Goal: Find contact information: Find contact information

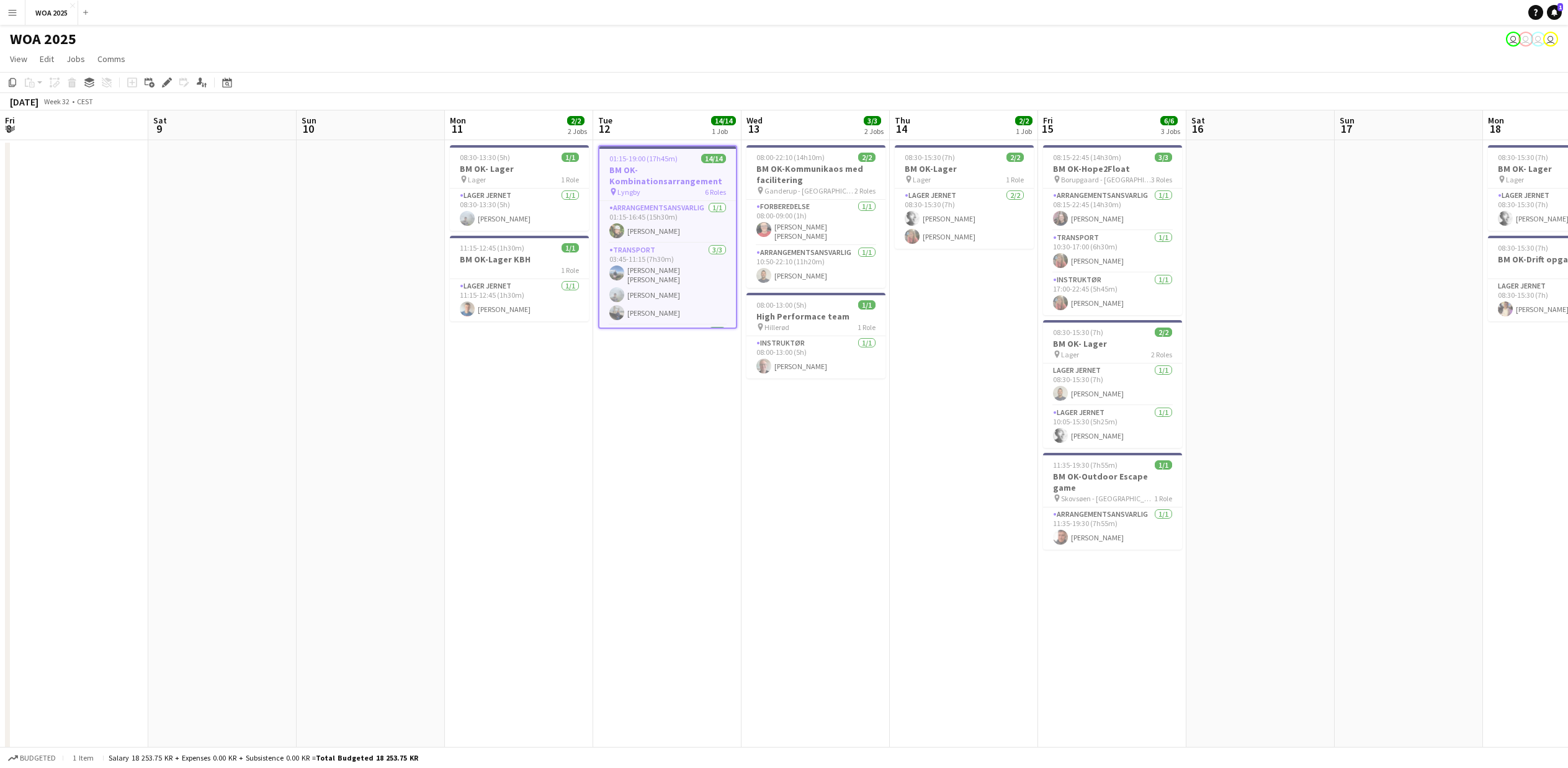
scroll to position [0, 361]
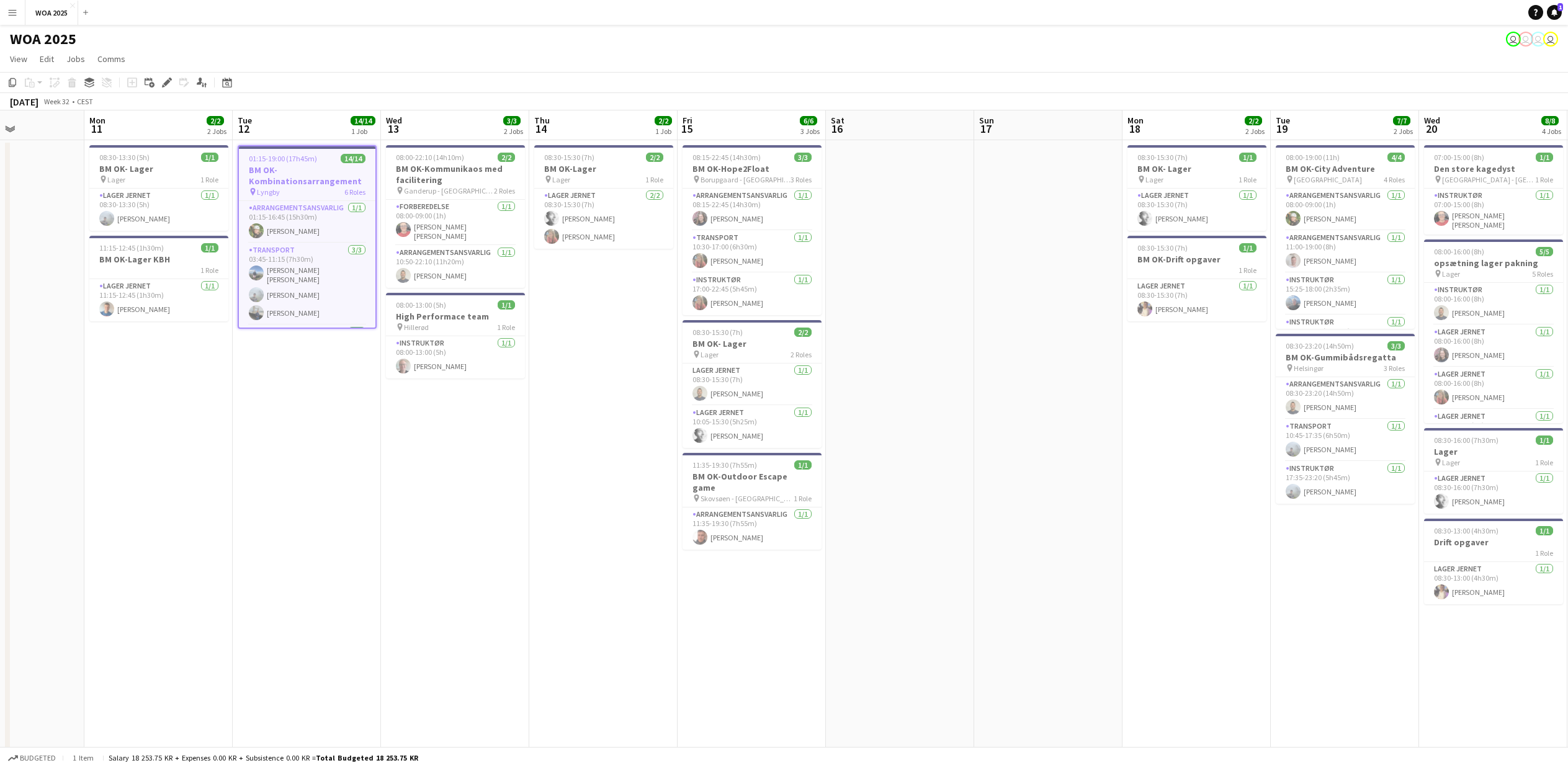
click at [11, 12] on app-icon "Menu" at bounding box center [12, 12] width 10 height 10
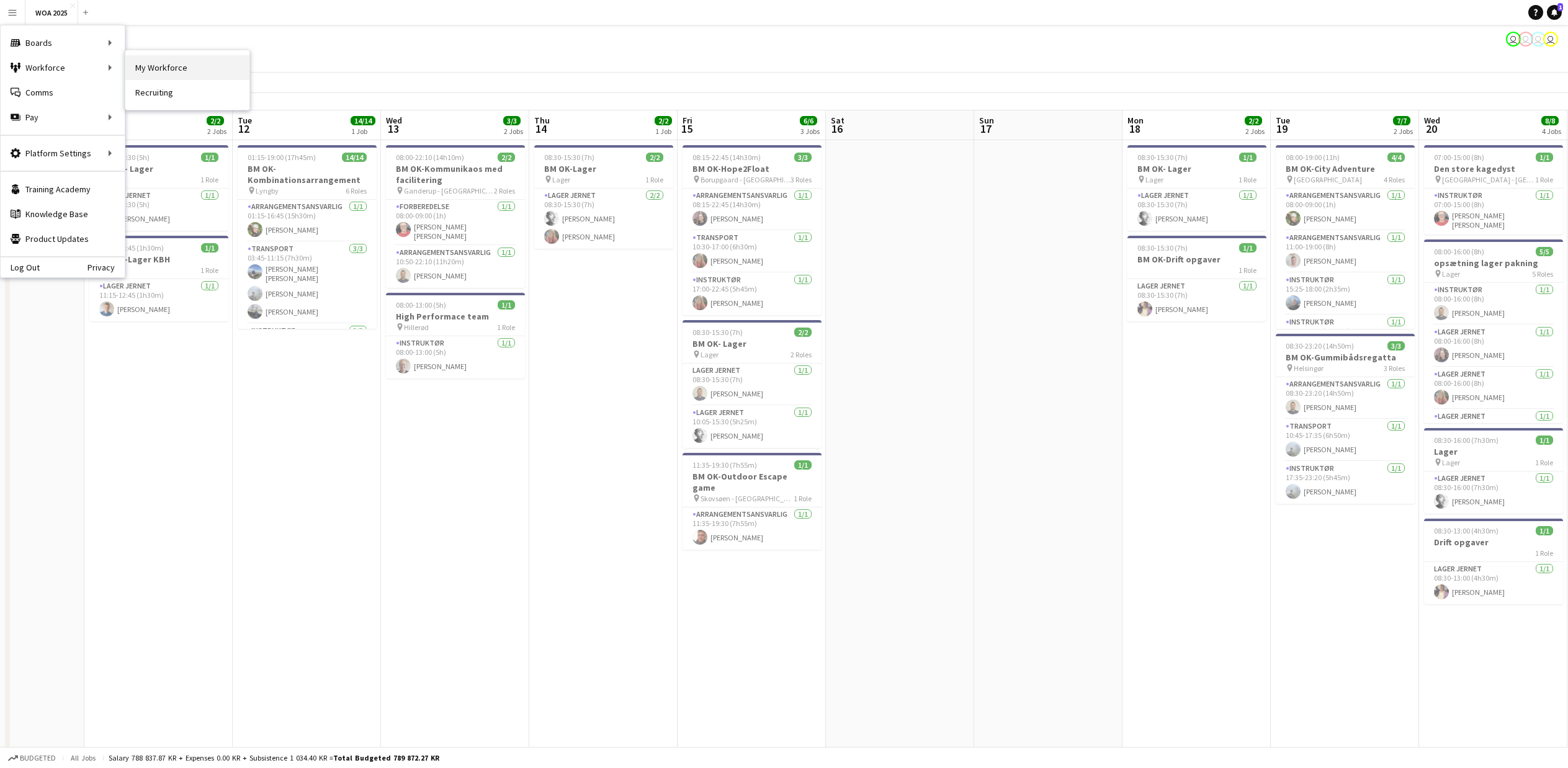
click at [157, 62] on link "My Workforce" at bounding box center [187, 68] width 124 height 25
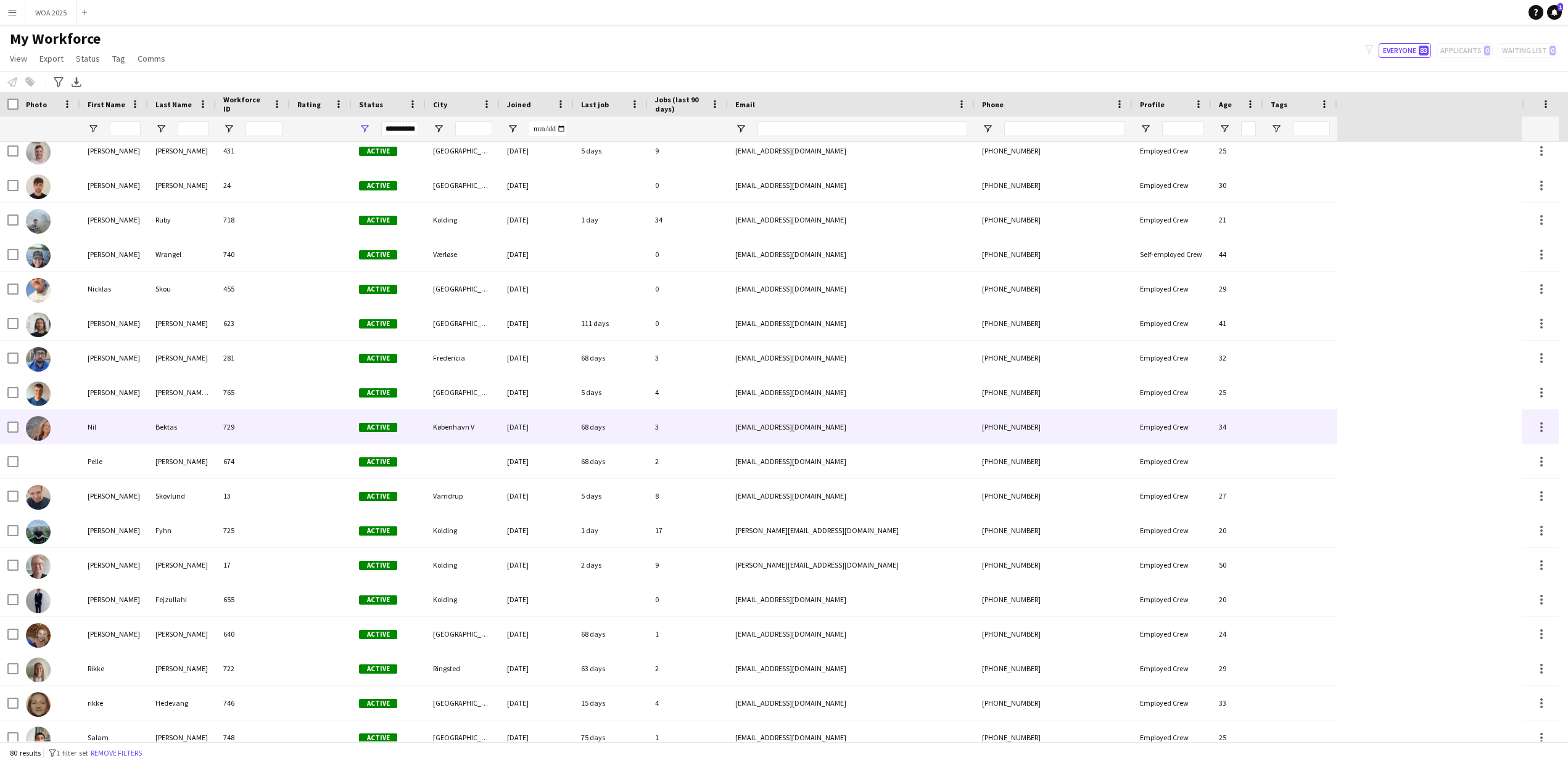
scroll to position [1734, 0]
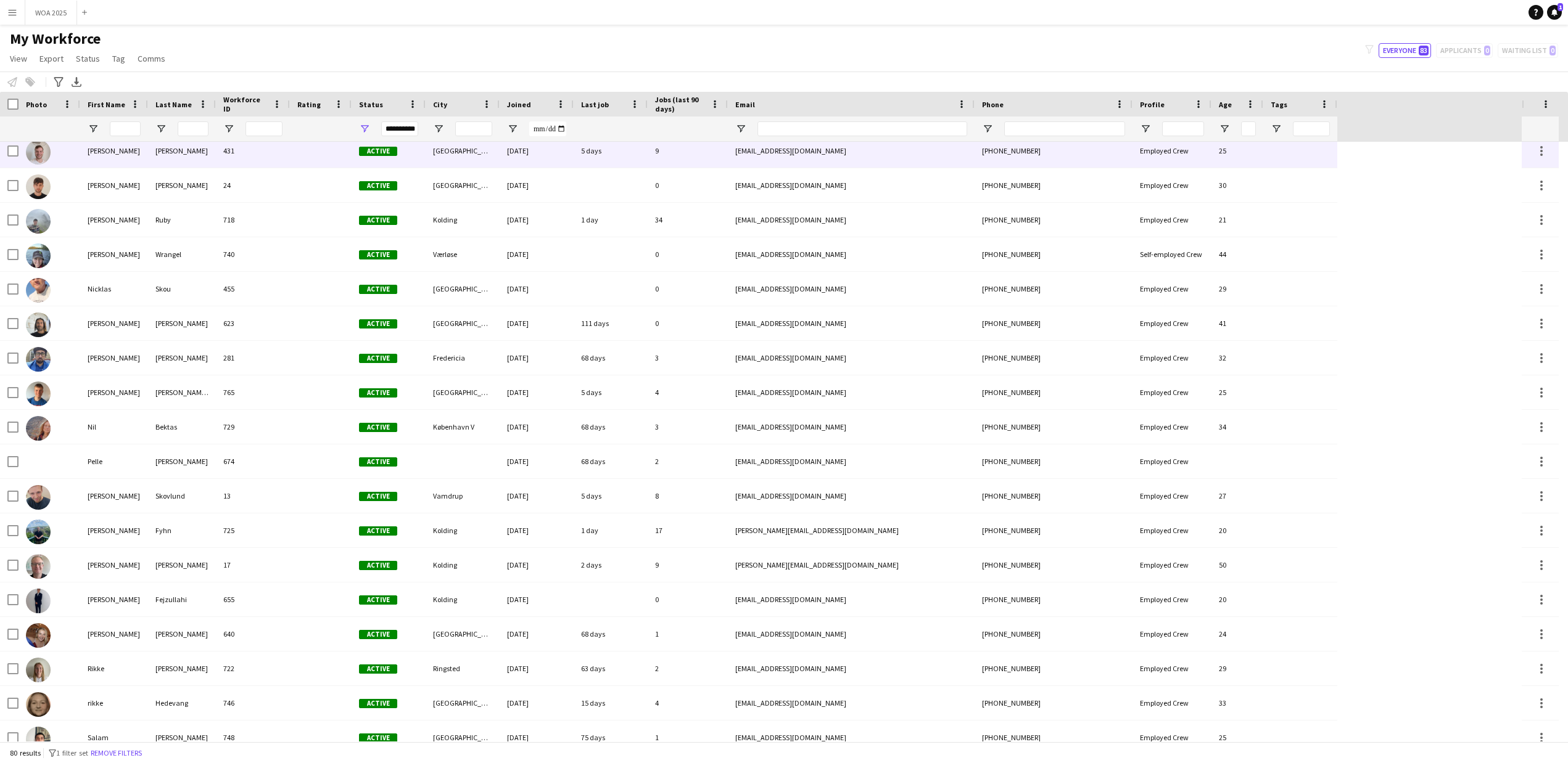
click at [105, 156] on div "[PERSON_NAME]" at bounding box center [114, 150] width 68 height 34
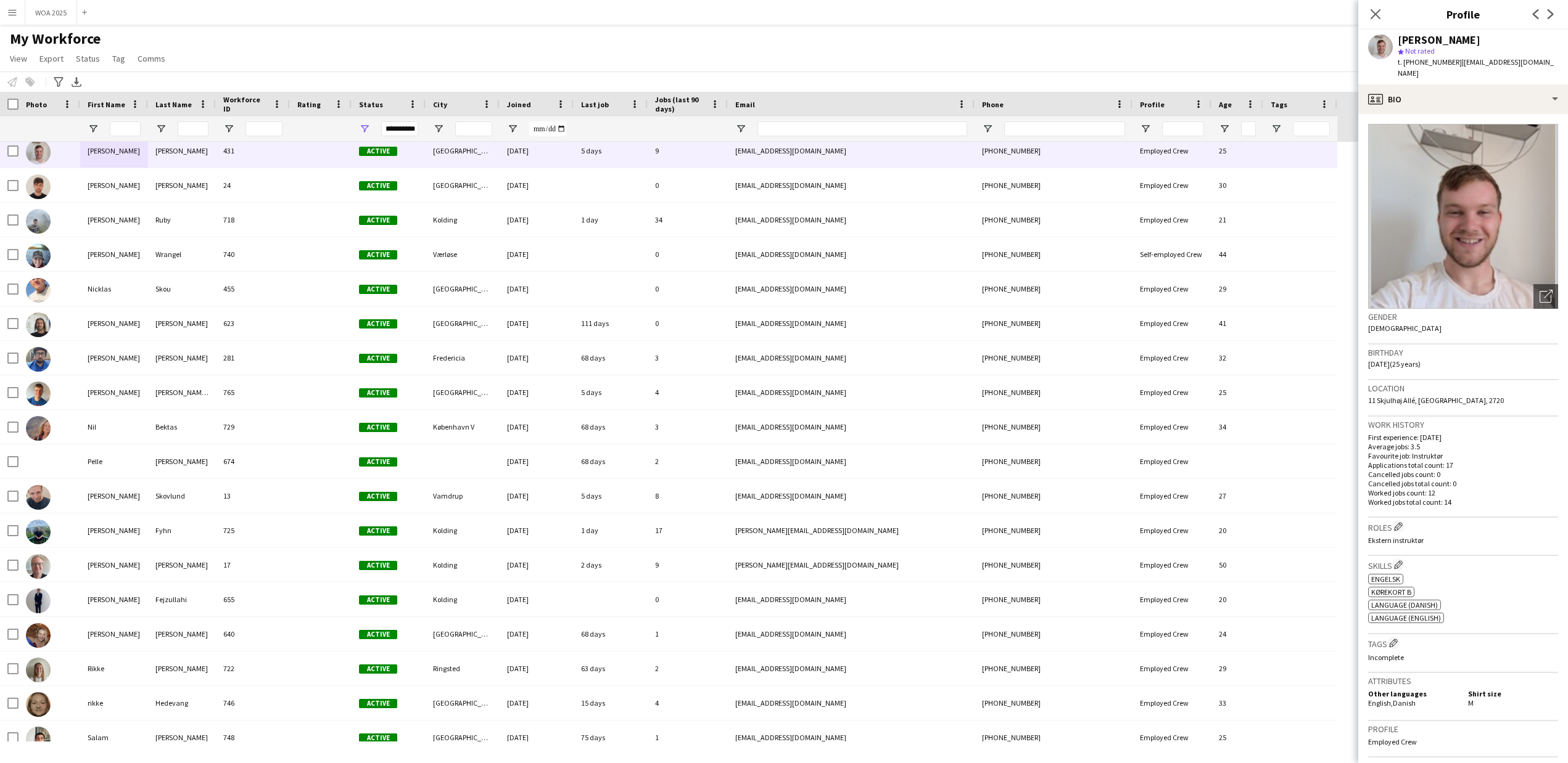
drag, startPoint x: 1529, startPoint y: 63, endPoint x: 1447, endPoint y: 63, distance: 82.0
click at [1447, 63] on div "[PERSON_NAME] star Not rated t. [PHONE_NUMBER] | [EMAIL_ADDRESS][DOMAIN_NAME]" at bounding box center [1463, 57] width 209 height 55
copy span "[EMAIL_ADDRESS][DOMAIN_NAME]"
drag, startPoint x: 1443, startPoint y: 59, endPoint x: 1416, endPoint y: 59, distance: 27.0
click at [1416, 59] on span "t. [PHONE_NUMBER]" at bounding box center [1429, 62] width 64 height 9
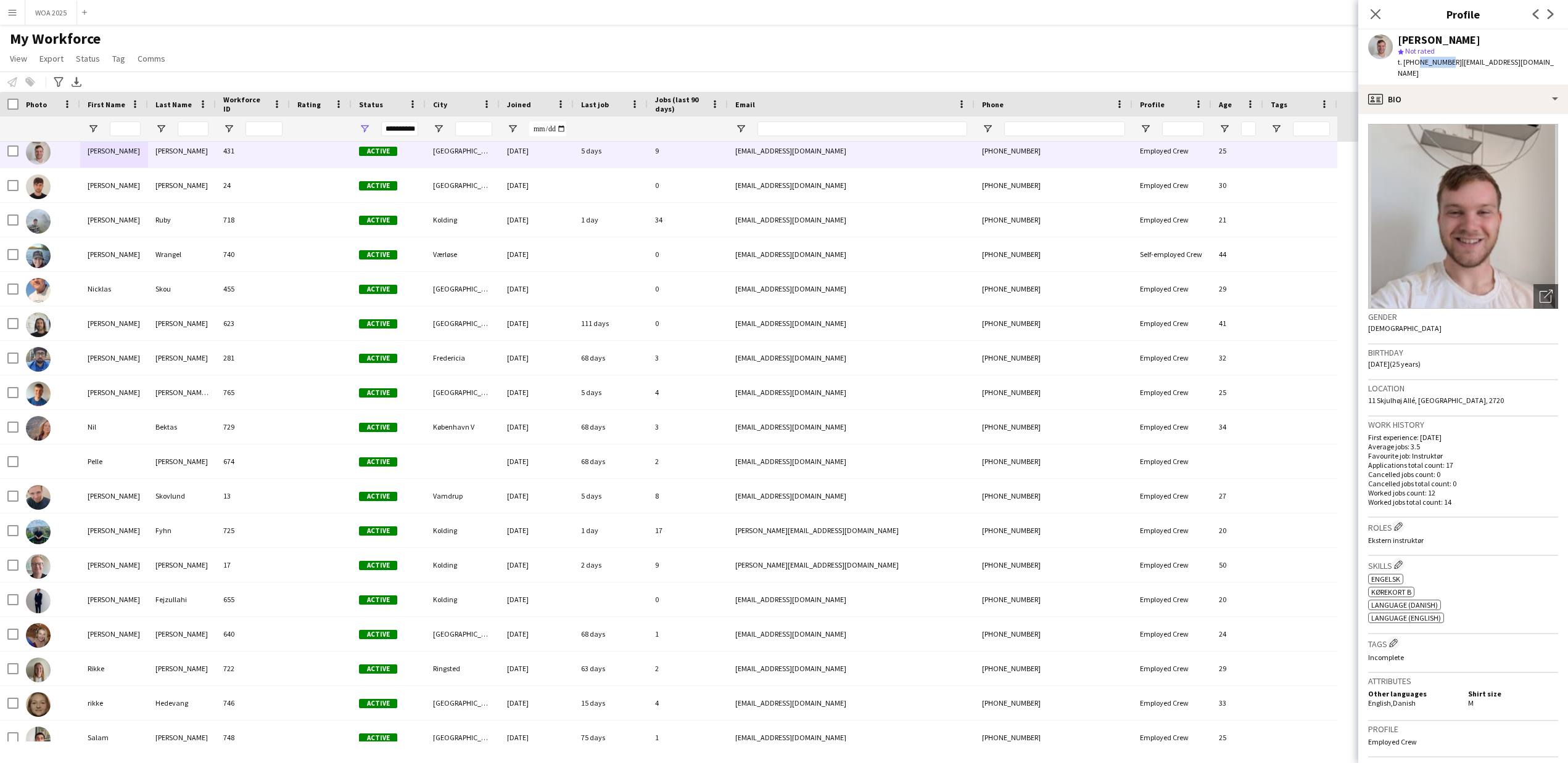
copy span "51771581"
